Goal: Navigation & Orientation: Find specific page/section

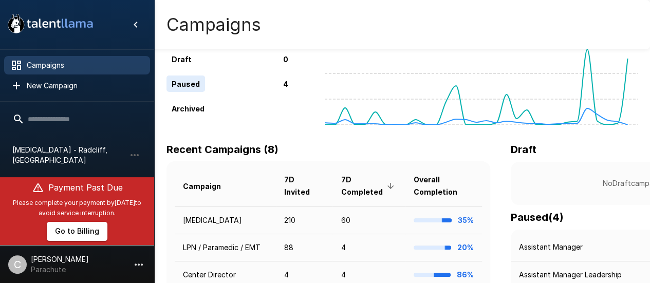
scroll to position [257, 0]
